Goal: Information Seeking & Learning: Learn about a topic

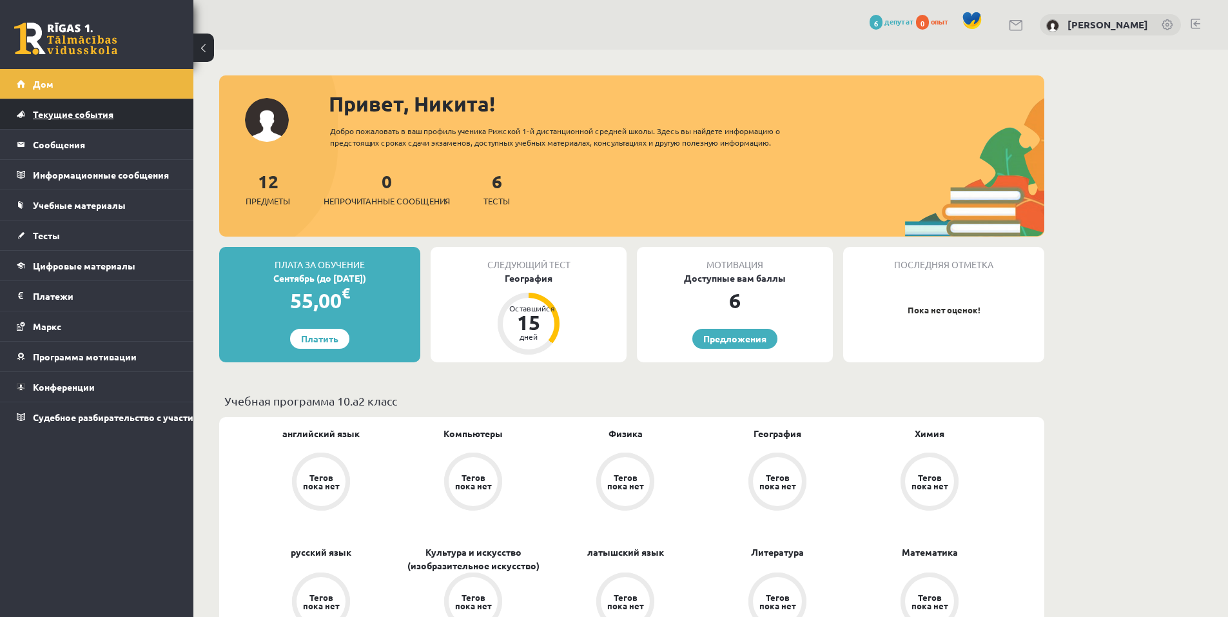
click at [53, 117] on font "Текущие события" at bounding box center [73, 114] width 81 height 12
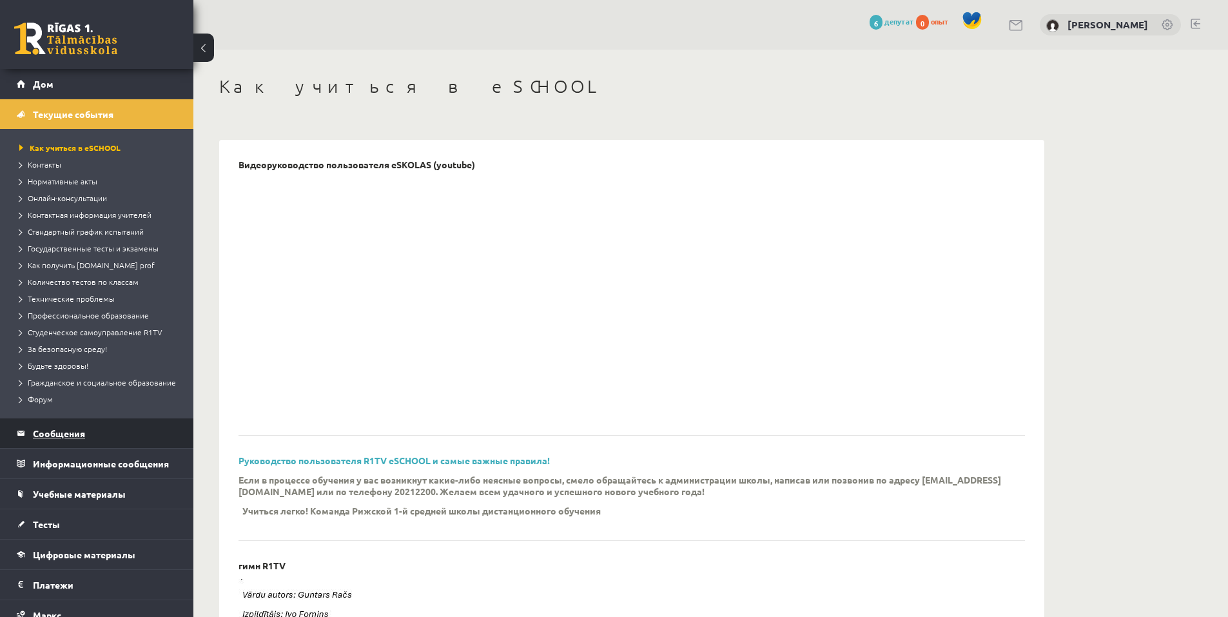
click at [75, 448] on legend "Сообщения 0" at bounding box center [105, 433] width 144 height 30
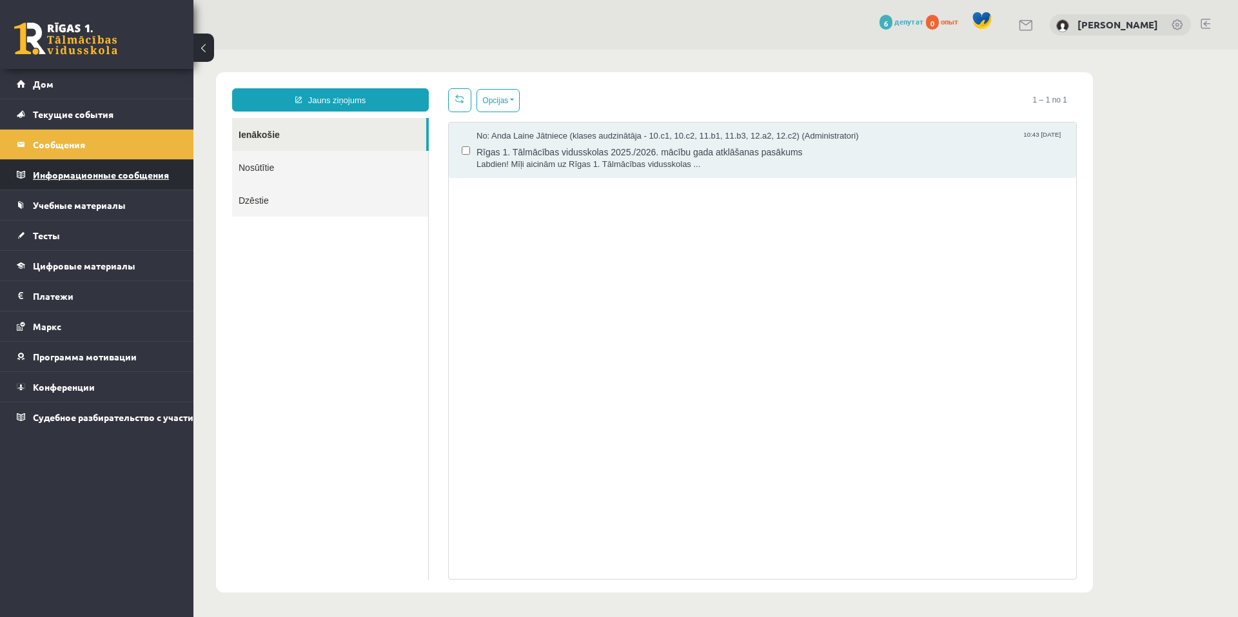
click at [48, 172] on font "Информационные сообщения" at bounding box center [101, 175] width 136 height 12
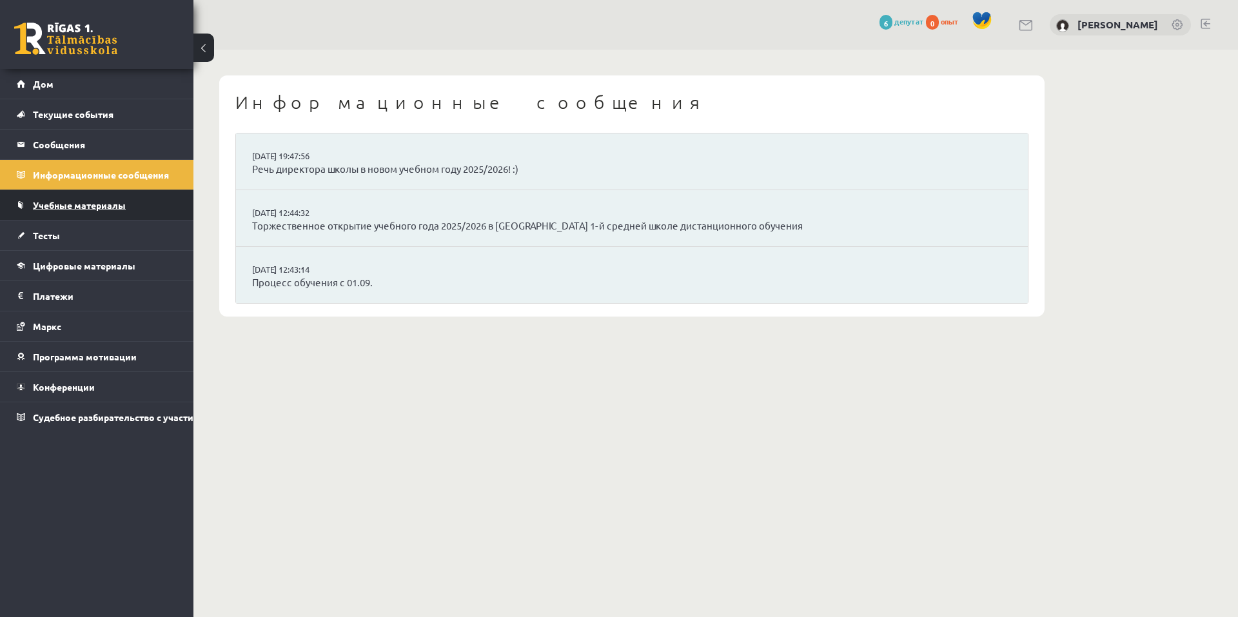
click at [44, 197] on link "Учебные материалы" at bounding box center [97, 205] width 161 height 30
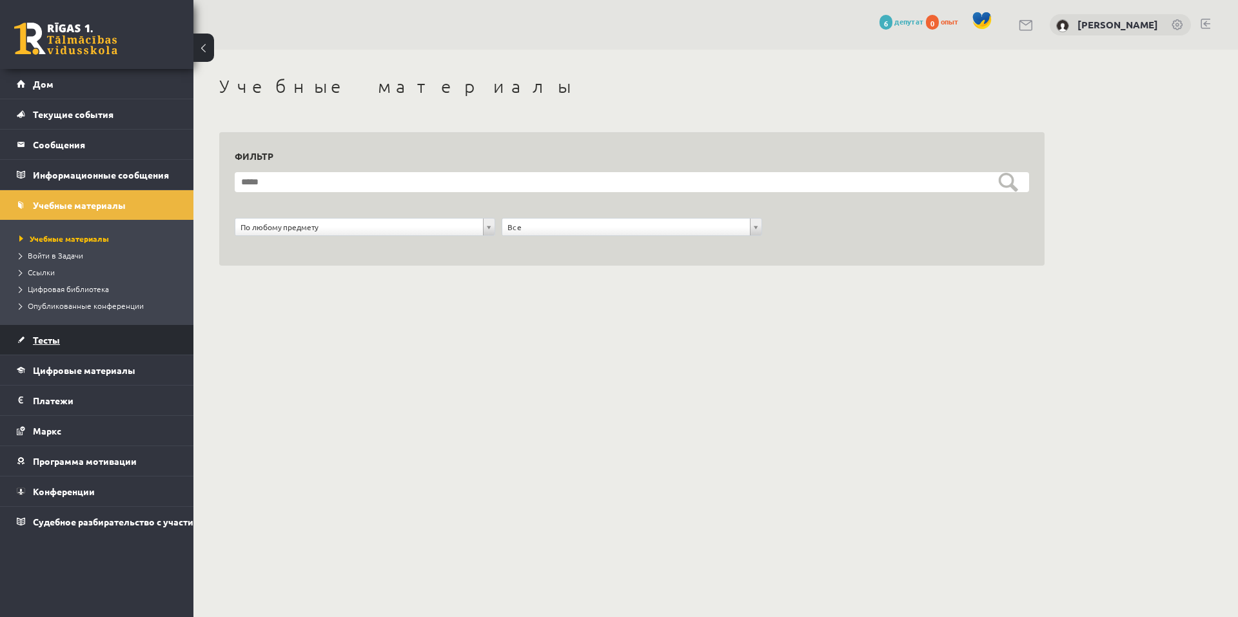
click at [39, 338] on font "Тесты" at bounding box center [46, 340] width 27 height 12
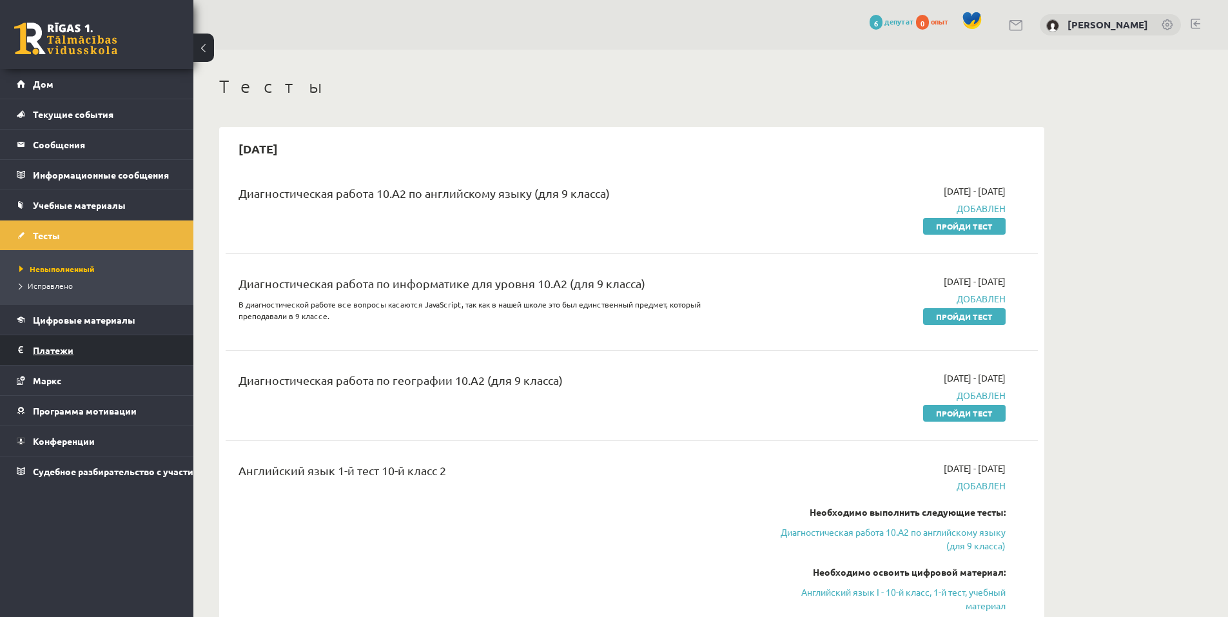
click at [46, 347] on font "Платежи" at bounding box center [53, 350] width 41 height 12
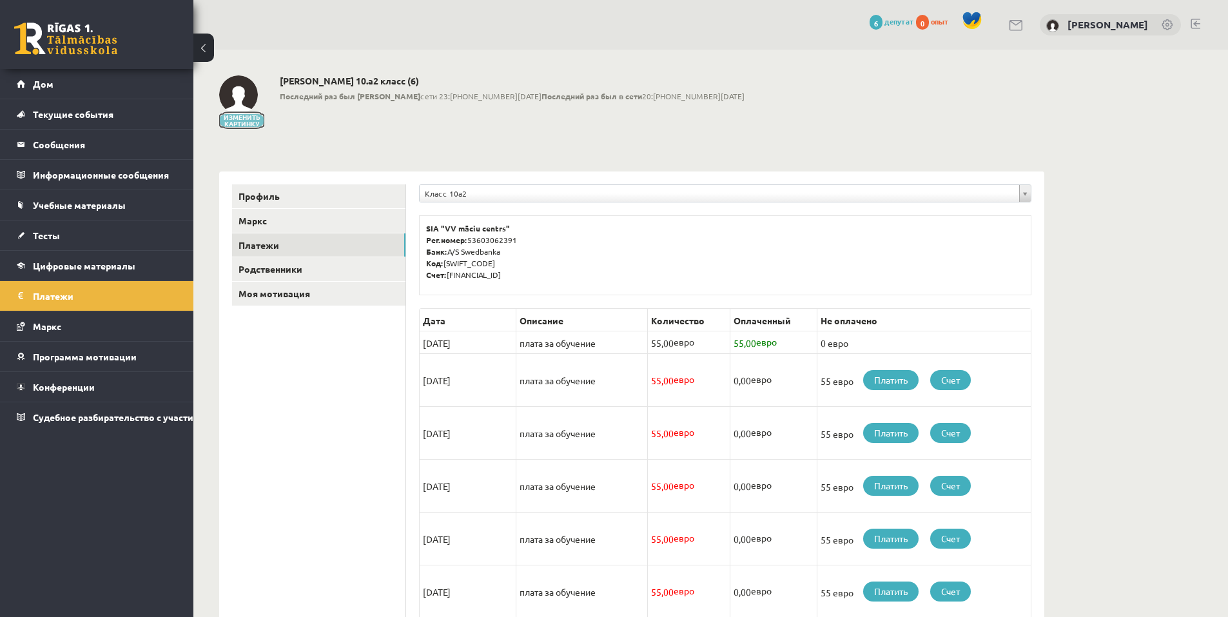
click at [237, 124] on font "Изменить картинку" at bounding box center [242, 120] width 37 height 16
drag, startPoint x: 389, startPoint y: 156, endPoint x: 801, endPoint y: 184, distance: 412.9
click at [801, 184] on div "Класс 10а2" at bounding box center [725, 193] width 612 height 18
click at [58, 86] on link "Дом" at bounding box center [97, 84] width 161 height 30
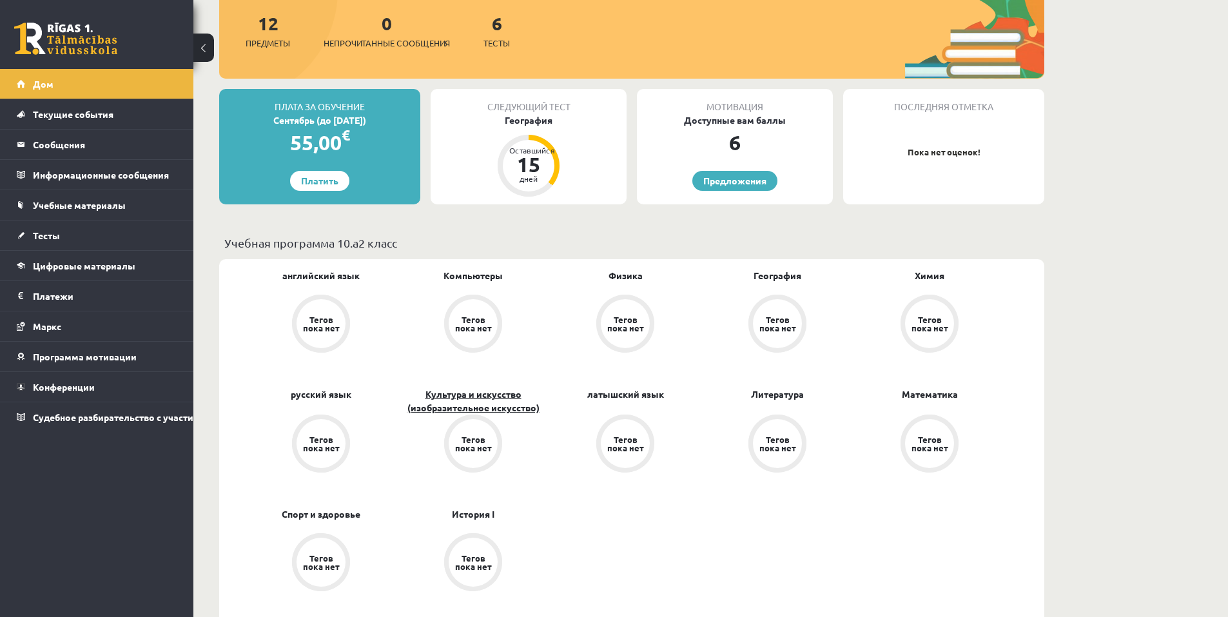
scroll to position [193, 0]
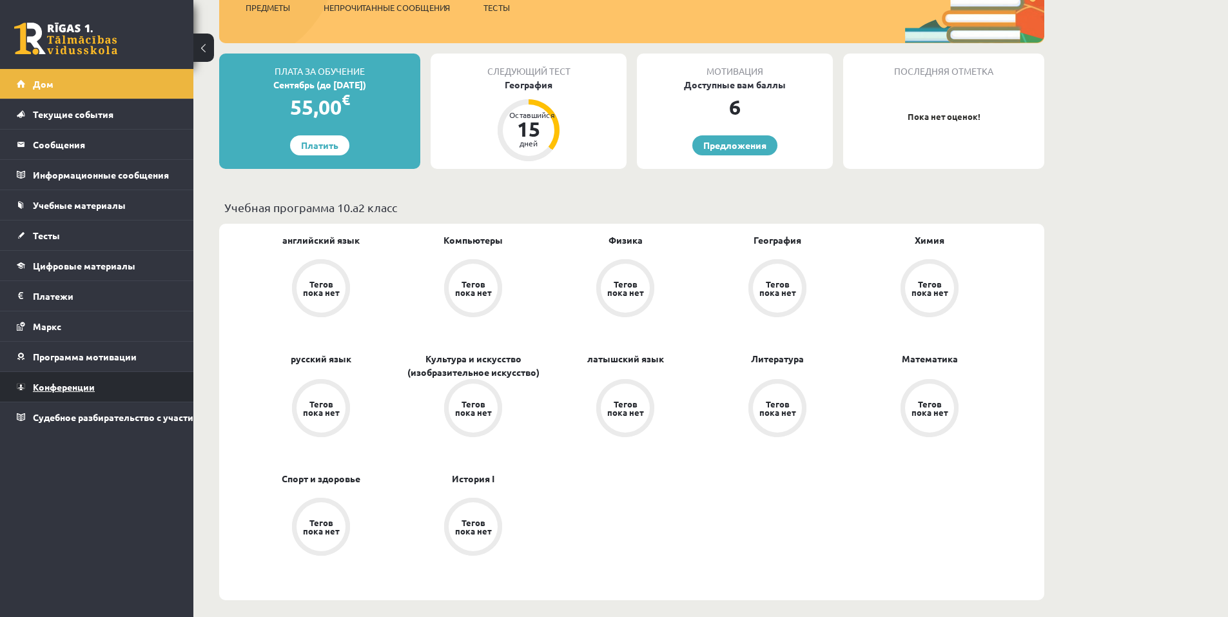
click at [80, 380] on link "Конференции" at bounding box center [97, 387] width 161 height 30
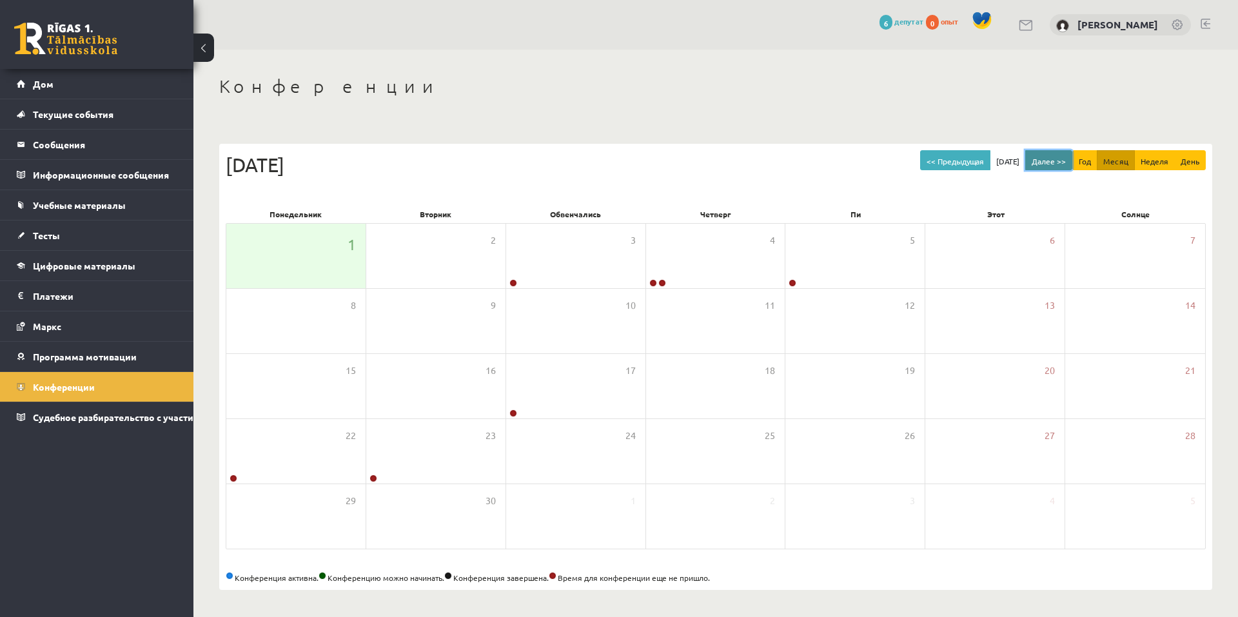
click at [1046, 164] on button "Далее >>" at bounding box center [1048, 160] width 47 height 21
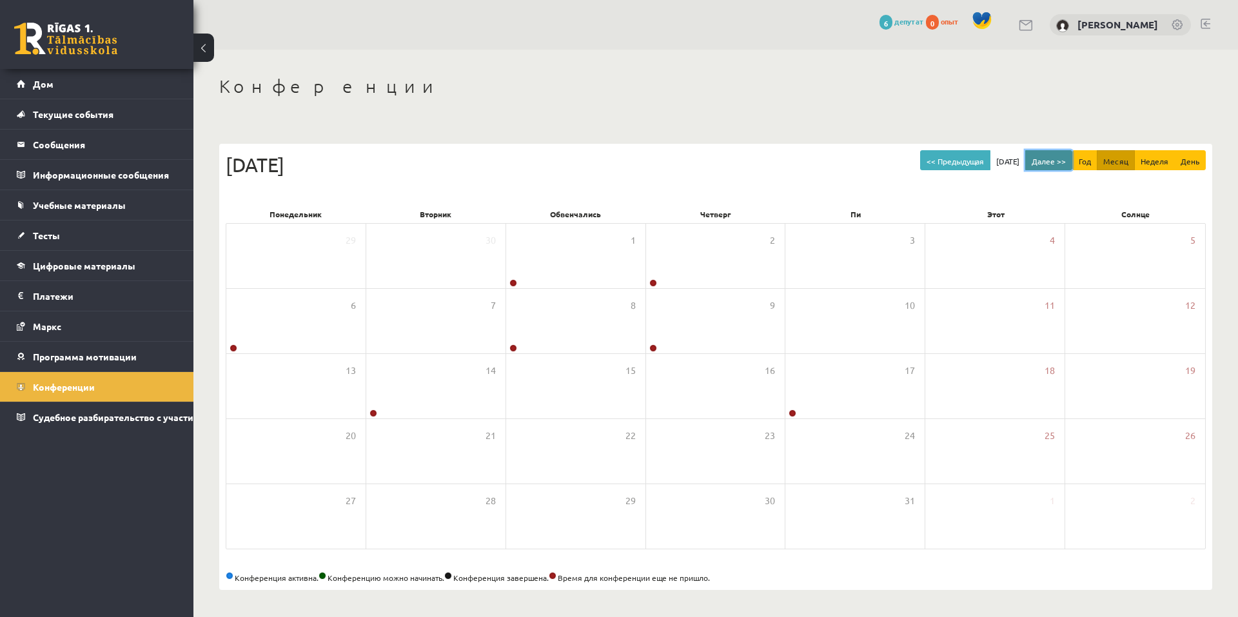
drag, startPoint x: 1041, startPoint y: 163, endPoint x: 1030, endPoint y: 162, distance: 11.0
click at [1031, 162] on button "Далее >>" at bounding box center [1048, 160] width 47 height 21
click at [1046, 158] on font "Далее >>" at bounding box center [1049, 161] width 34 height 10
click at [1046, 157] on font "Далее >>" at bounding box center [1049, 161] width 34 height 10
click at [1046, 156] on font "Далее >>" at bounding box center [1049, 161] width 34 height 10
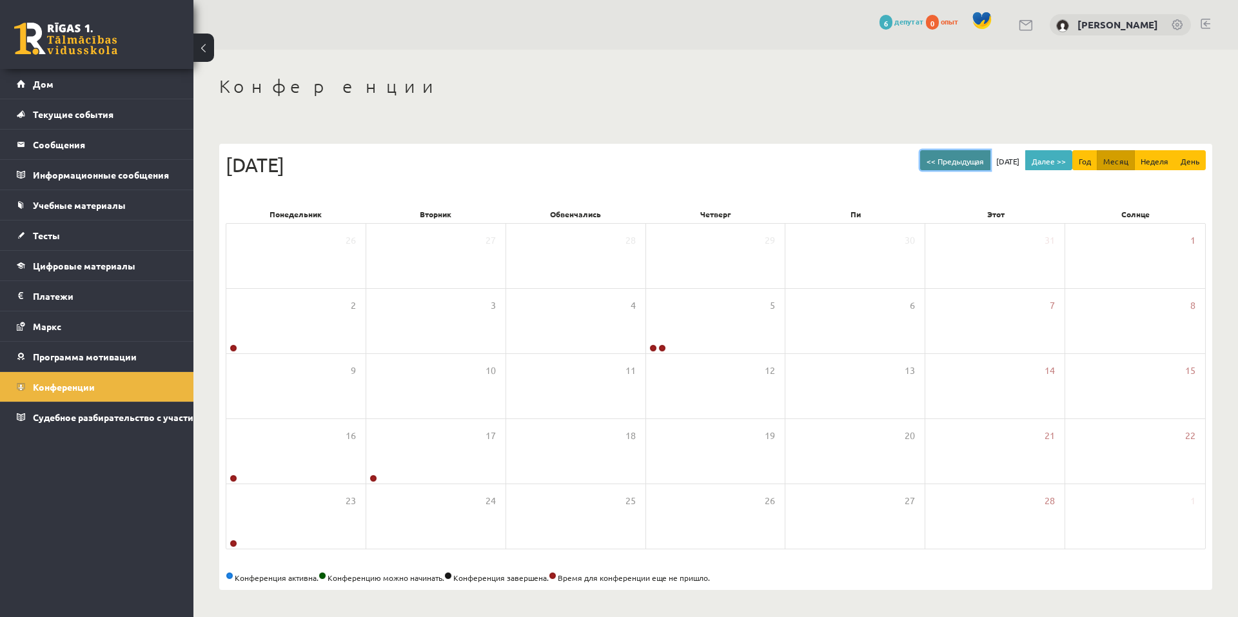
click at [974, 160] on font "<< Предыдущая" at bounding box center [954, 161] width 57 height 10
click at [973, 160] on font "<< Предыдущая" at bounding box center [954, 161] width 57 height 10
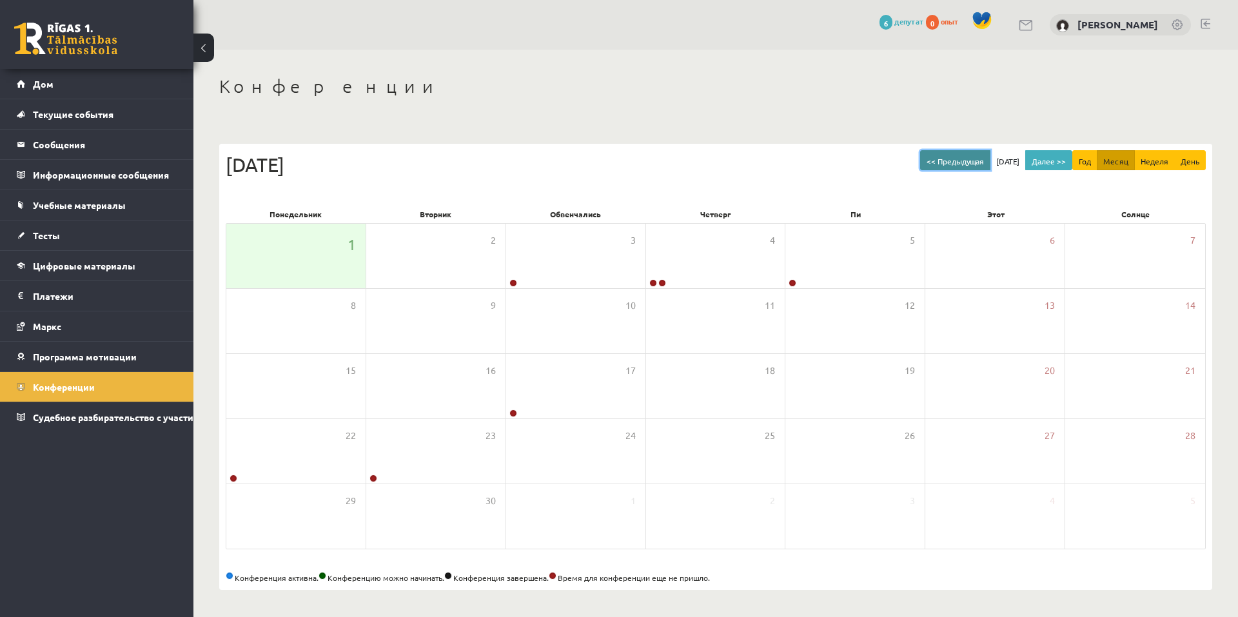
click at [972, 160] on font "<< Предыдущая" at bounding box center [954, 161] width 57 height 10
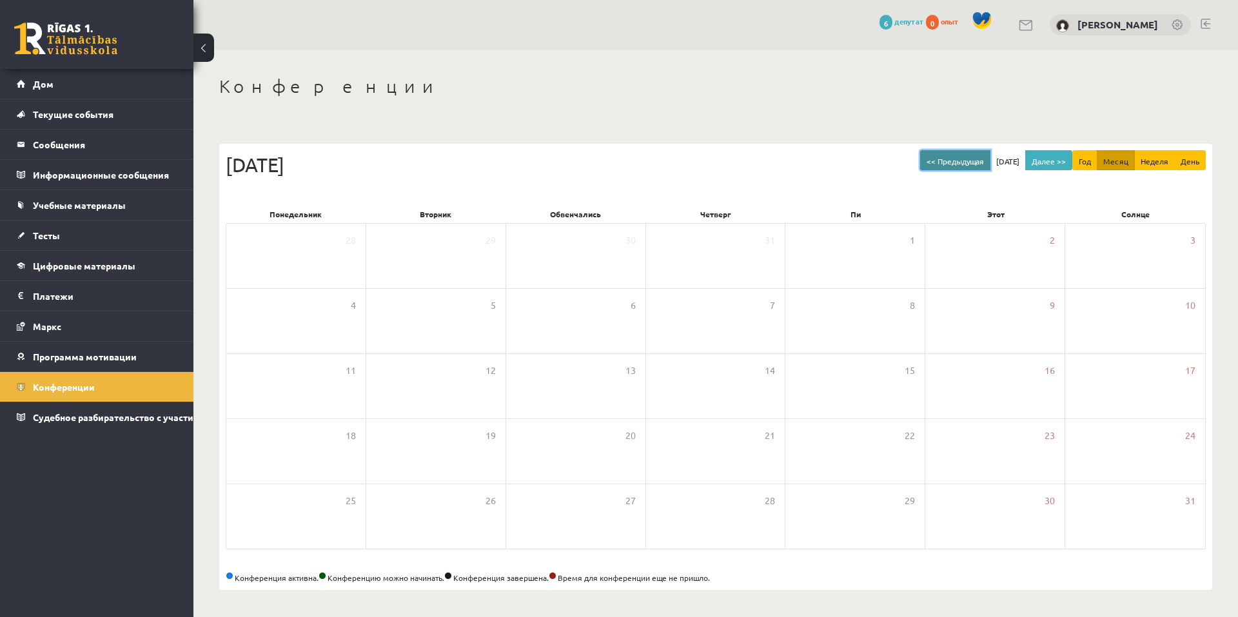
click at [972, 160] on font "<< Предыдущая" at bounding box center [954, 161] width 57 height 10
click at [944, 152] on button "<< Предыдущая" at bounding box center [955, 160] width 70 height 21
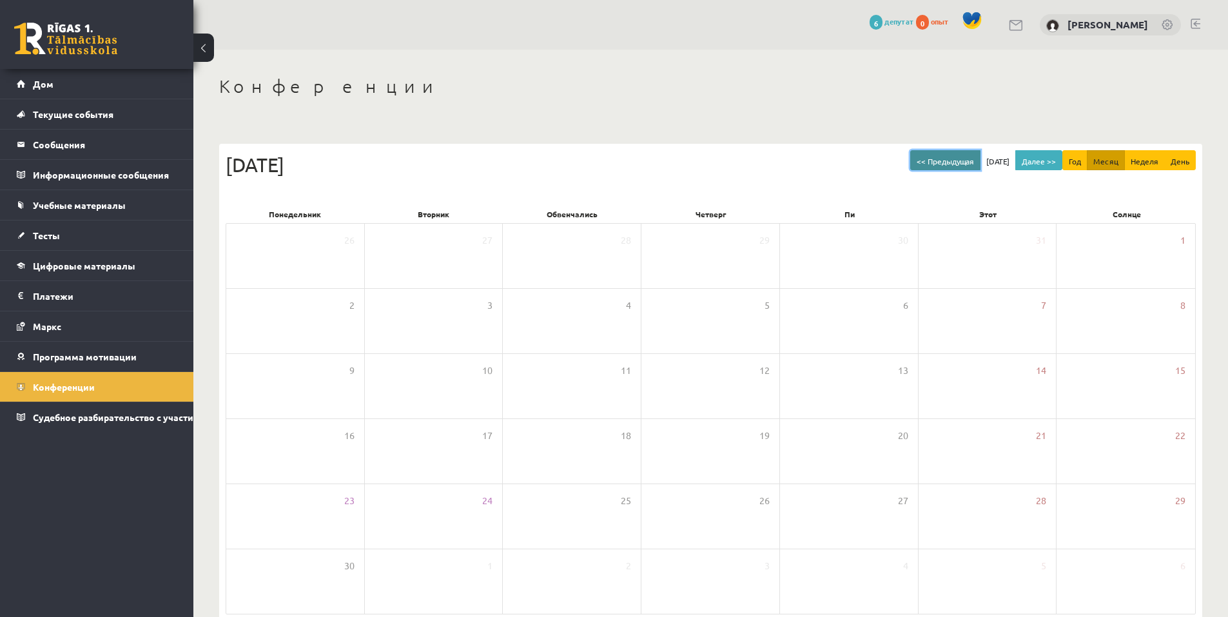
click at [944, 152] on button "<< Предыдущая" at bounding box center [945, 160] width 70 height 21
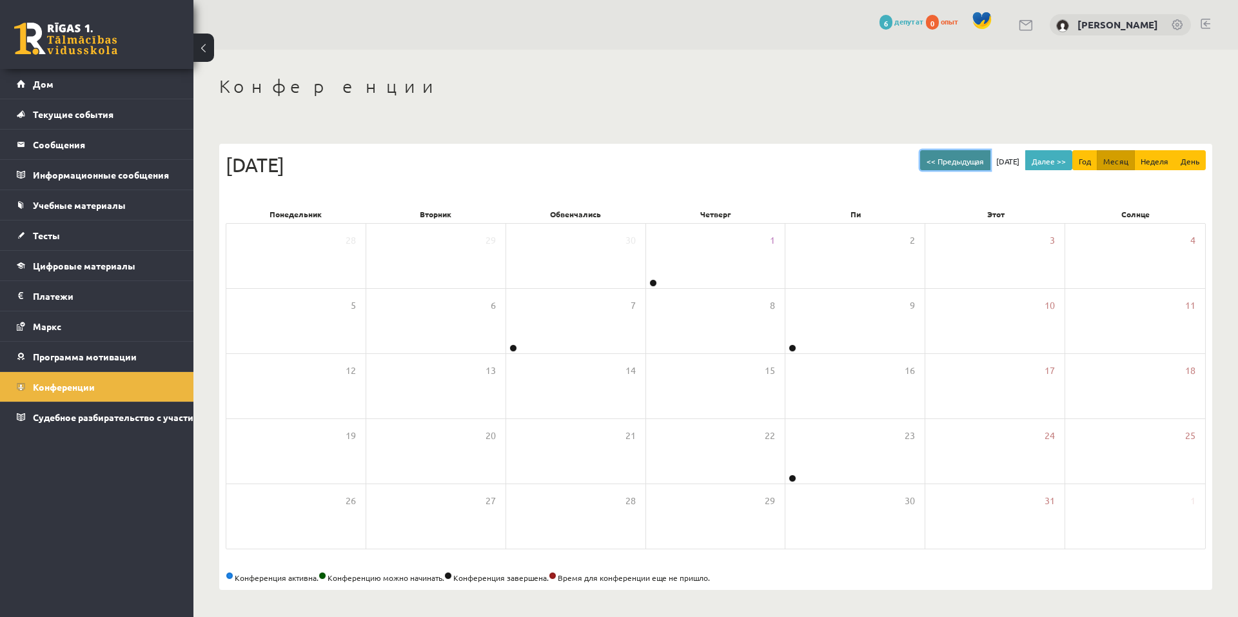
click at [944, 152] on button "<< Предыдущая" at bounding box center [955, 160] width 70 height 21
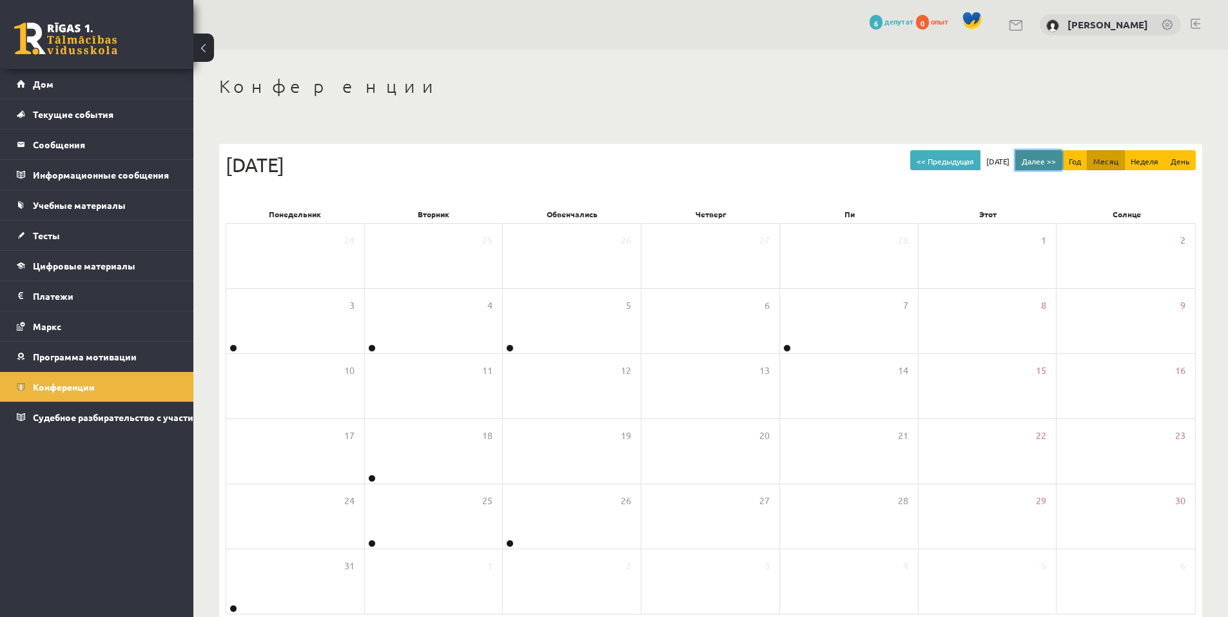
click at [1029, 161] on font "Далее >>" at bounding box center [1039, 161] width 34 height 10
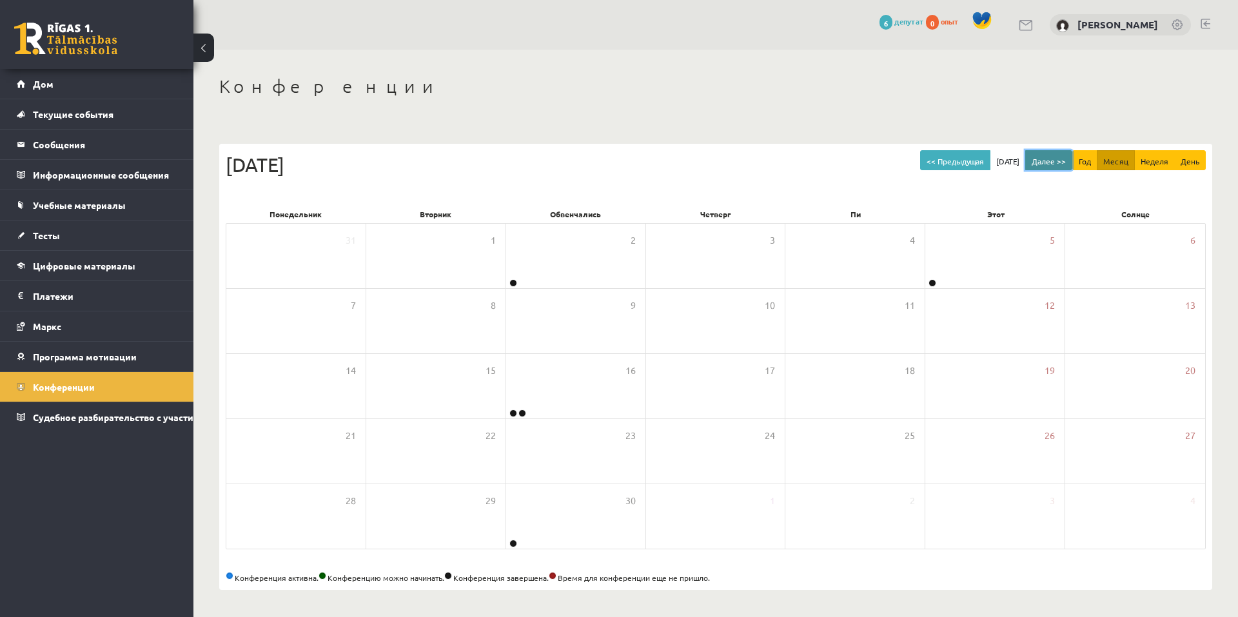
click at [1039, 165] on button "Далее >>" at bounding box center [1048, 160] width 47 height 21
click at [1038, 159] on font "Далее >>" at bounding box center [1049, 161] width 34 height 10
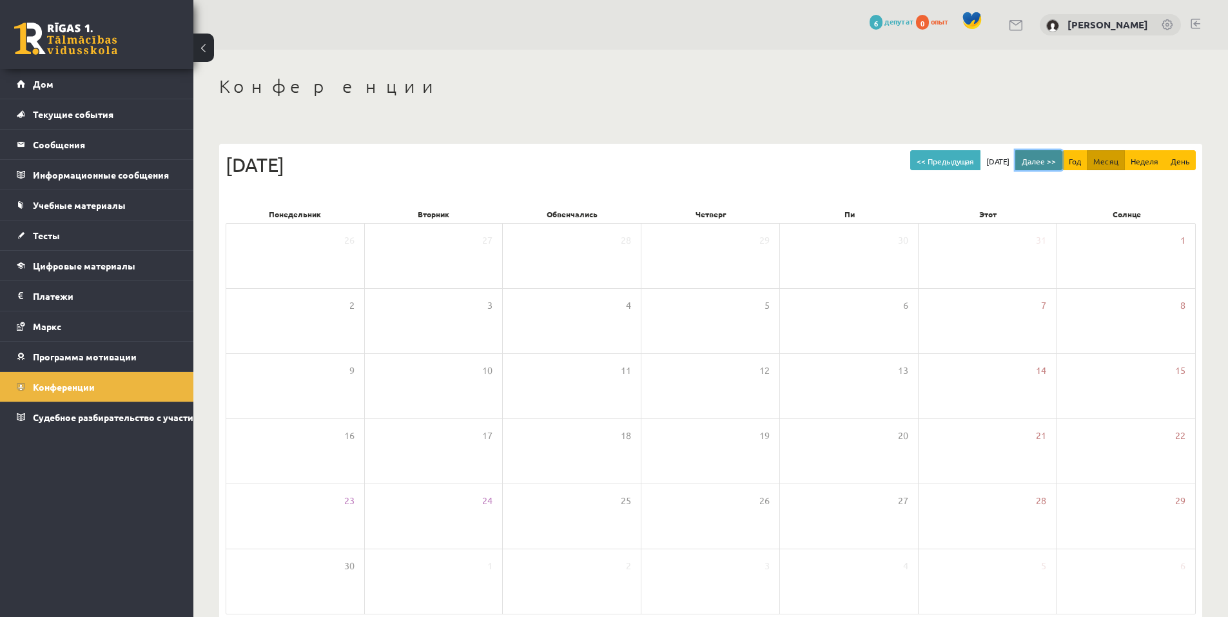
click at [1038, 159] on font "Далее >>" at bounding box center [1039, 161] width 34 height 10
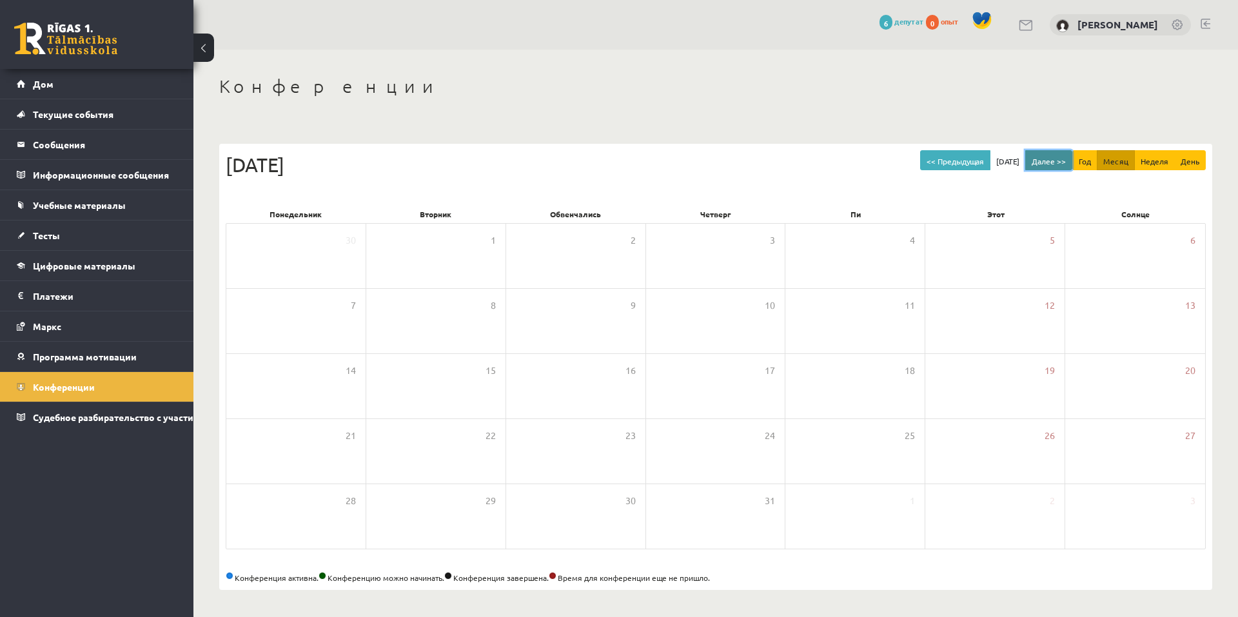
click at [1038, 159] on font "Далее >>" at bounding box center [1049, 161] width 34 height 10
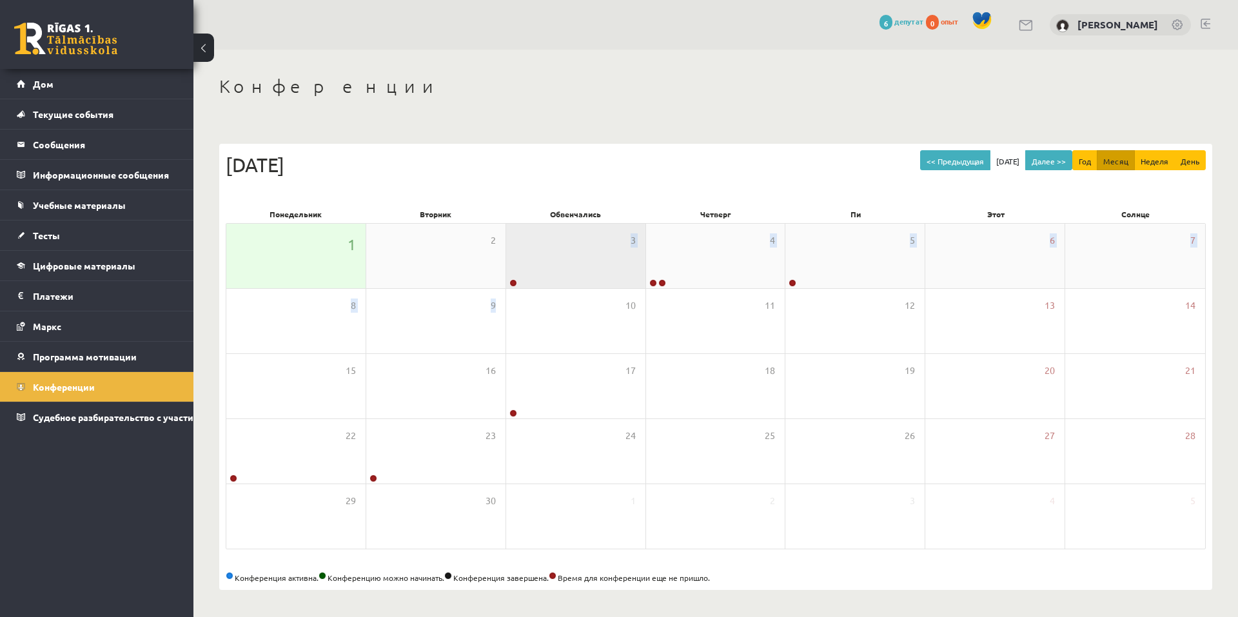
click at [538, 288] on div "1 2 3 4 5 6 7 8 9 10 11 12 13 14 15 16 17 18 19 20 21 22 23 24 25 26 27 28 29 3…" at bounding box center [716, 386] width 980 height 326
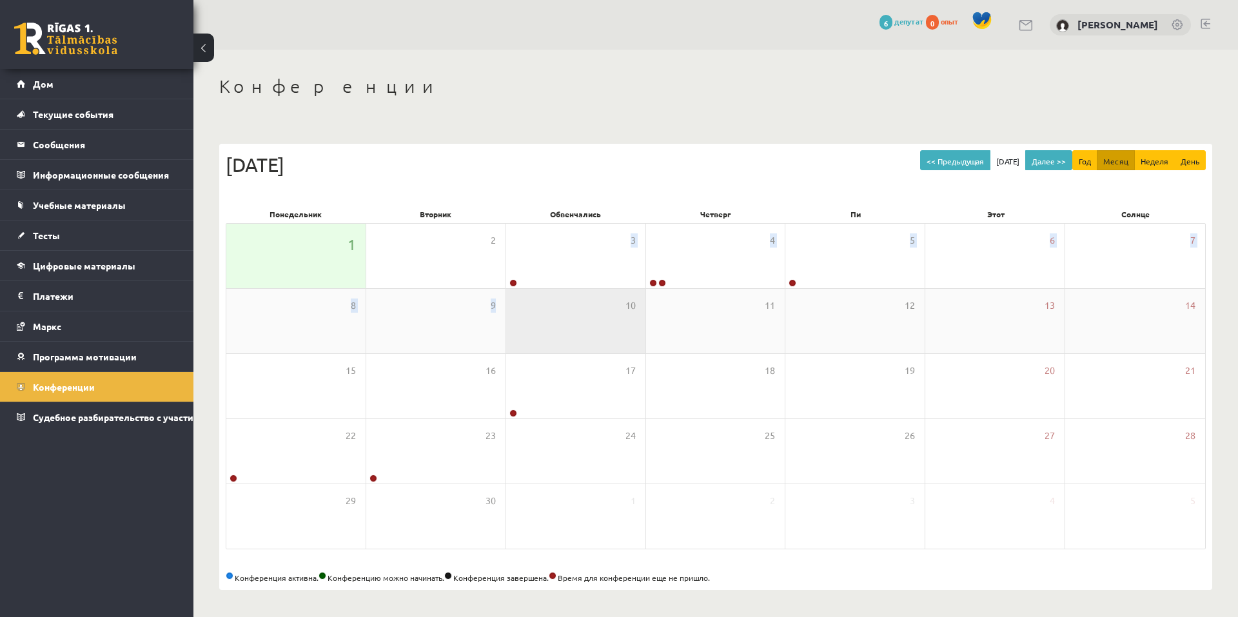
click at [516, 295] on div "10" at bounding box center [575, 321] width 139 height 64
click at [580, 291] on div "10" at bounding box center [575, 321] width 139 height 64
click at [564, 289] on div "10" at bounding box center [575, 321] width 139 height 64
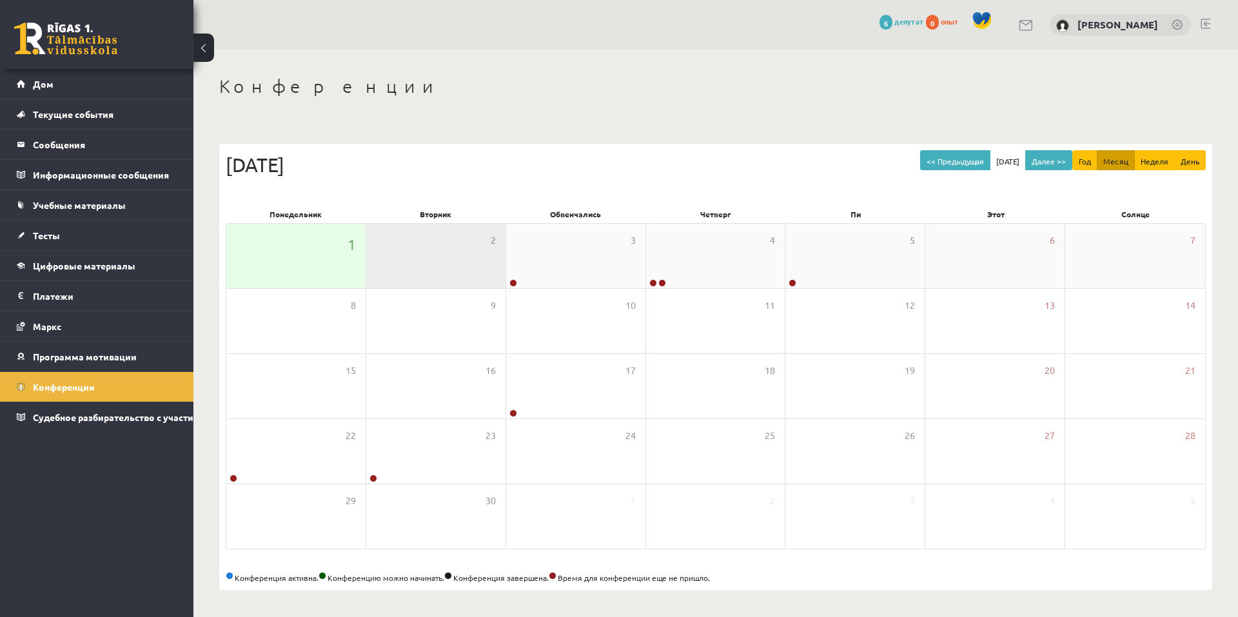
click at [497, 281] on div "2" at bounding box center [435, 256] width 139 height 64
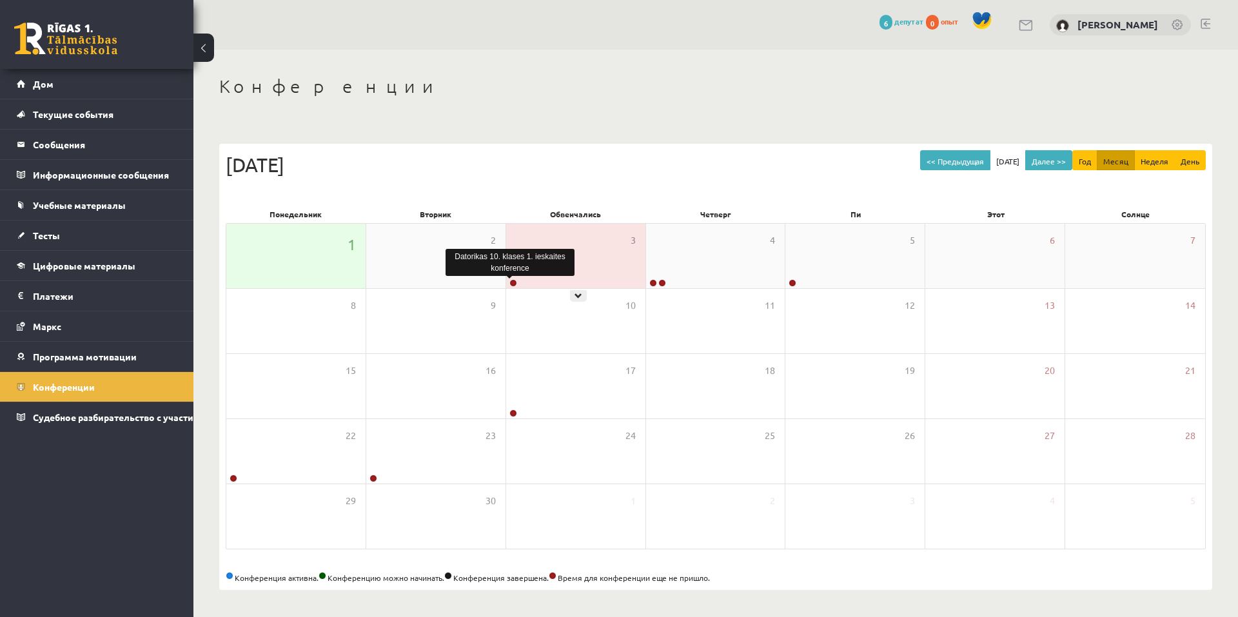
click at [522, 275] on div "3" at bounding box center [575, 256] width 139 height 64
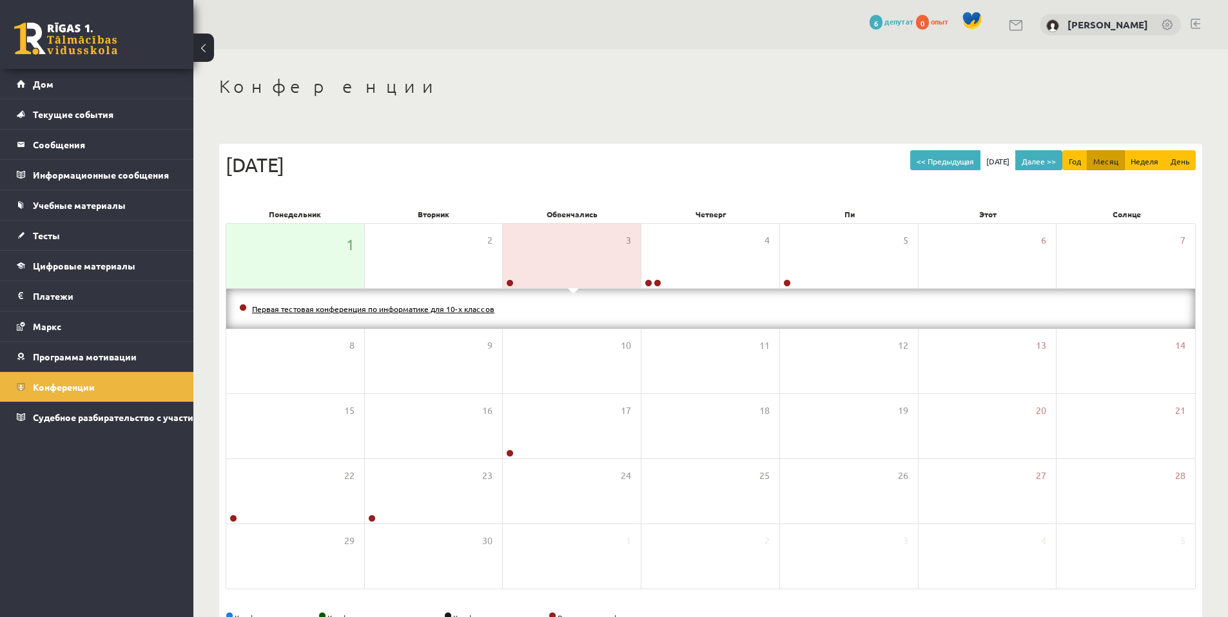
click at [433, 311] on font "Первая тестовая конференция по информатике для 10-х классов" at bounding box center [373, 309] width 242 height 10
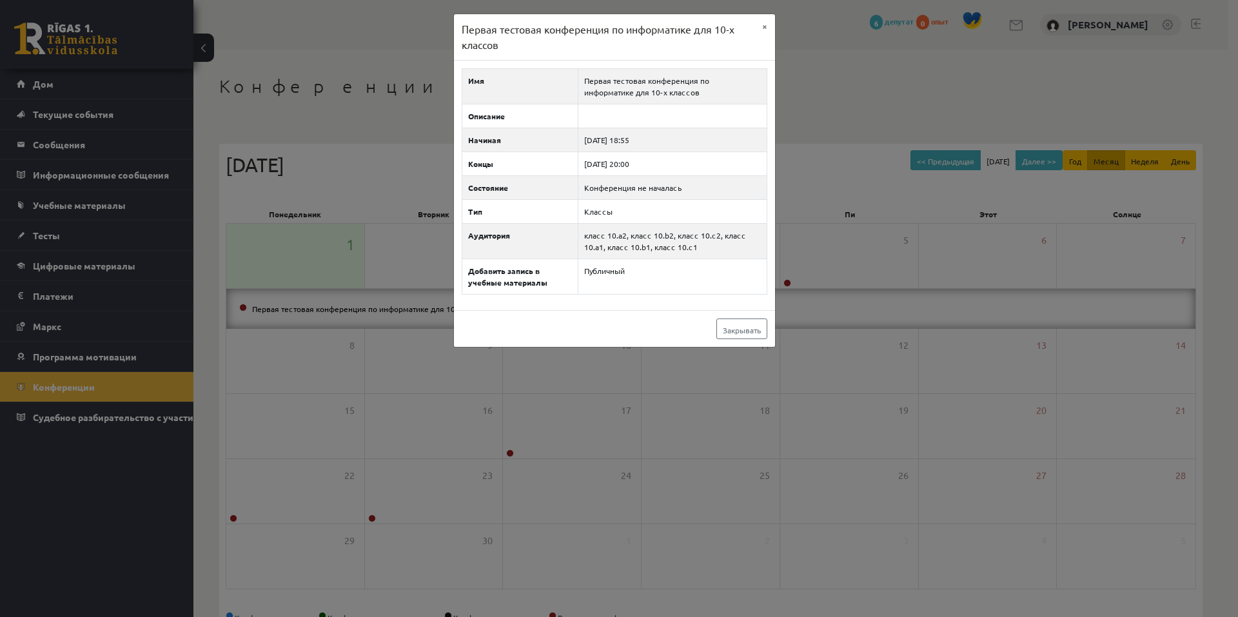
click at [520, 322] on div "Закрывать" at bounding box center [614, 328] width 321 height 37
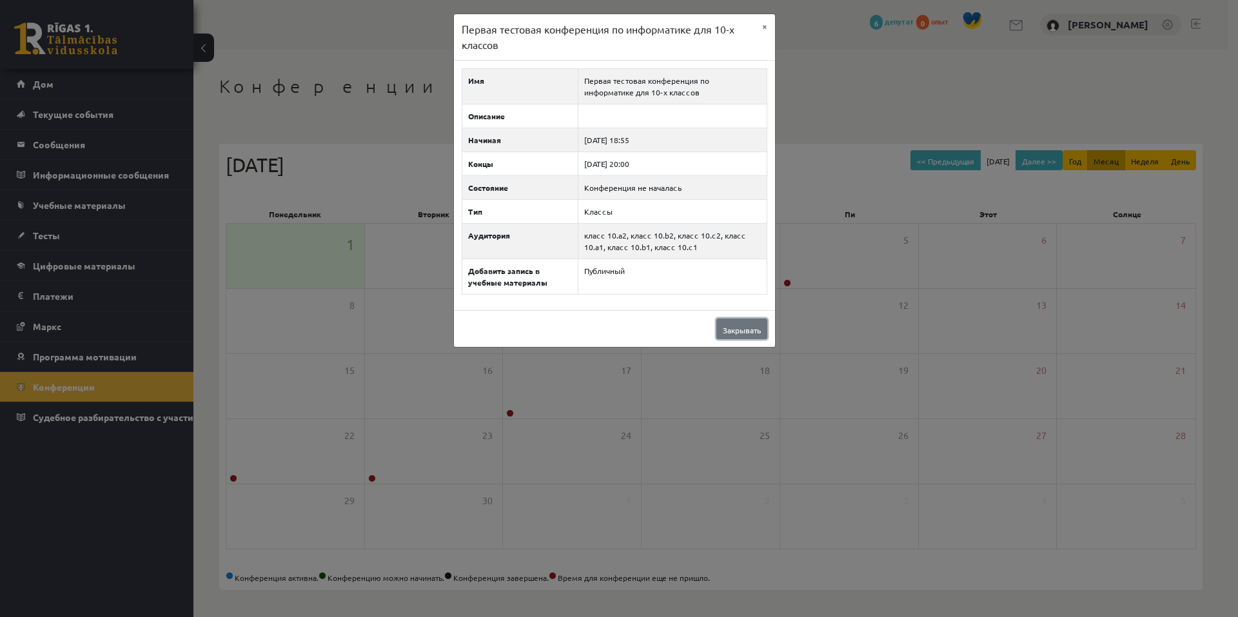
click at [748, 328] on font "Закрывать" at bounding box center [742, 330] width 38 height 10
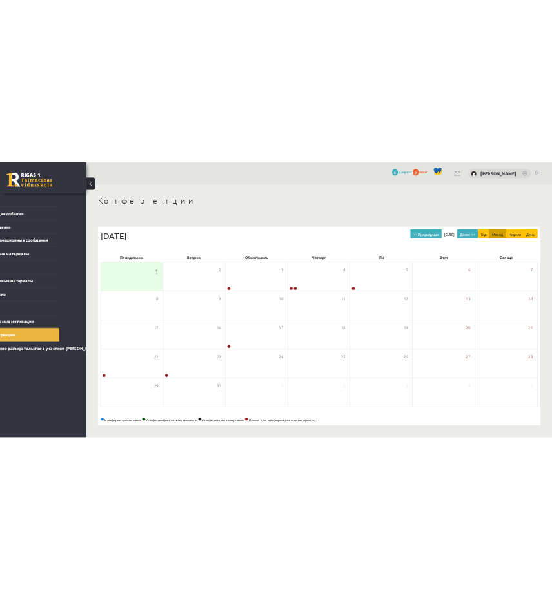
scroll to position [0, 73]
